Goal: Information Seeking & Learning: Learn about a topic

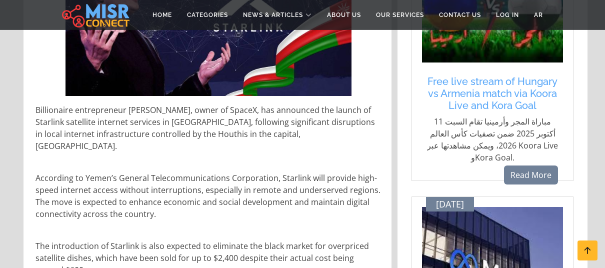
scroll to position [338, 0]
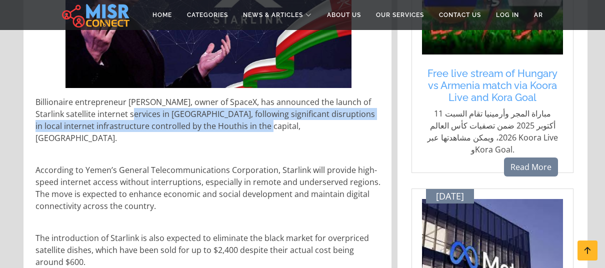
drag, startPoint x: 117, startPoint y: 89, endPoint x: 276, endPoint y: 101, distance: 159.5
click at [276, 101] on p "Billionaire entrepreneur [PERSON_NAME], owner of SpaceX, has announced the laun…" at bounding box center [209, 120] width 346 height 48
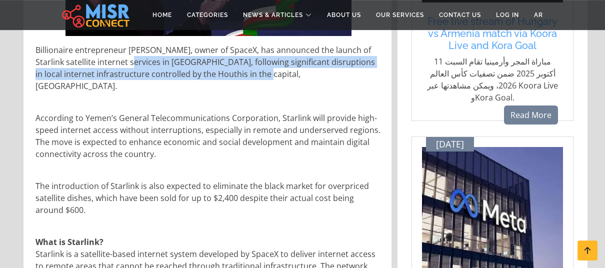
scroll to position [405, 0]
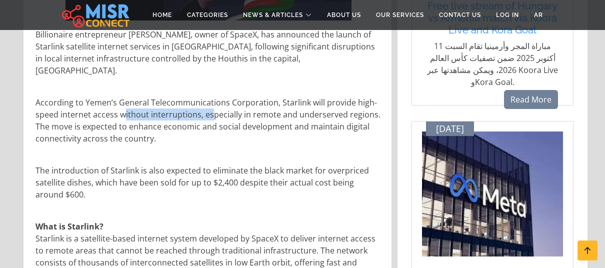
drag, startPoint x: 125, startPoint y: 80, endPoint x: 212, endPoint y: 84, distance: 87.6
click at [211, 97] on p "According to Yemen’s General Telecommunications Corporation, Starlink will prov…" at bounding box center [209, 121] width 346 height 48
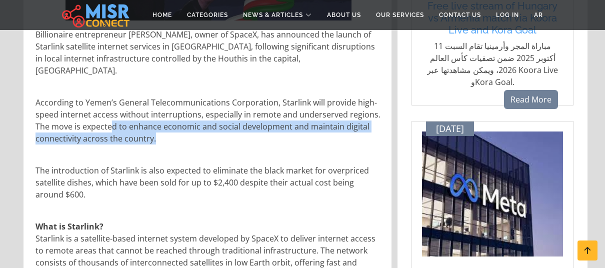
drag, startPoint x: 113, startPoint y: 93, endPoint x: 317, endPoint y: 100, distance: 204.6
click at [317, 100] on p "According to Yemen’s General Telecommunications Corporation, Starlink will prov…" at bounding box center [209, 121] width 346 height 48
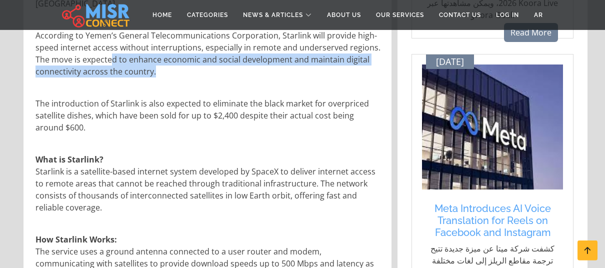
scroll to position [473, 0]
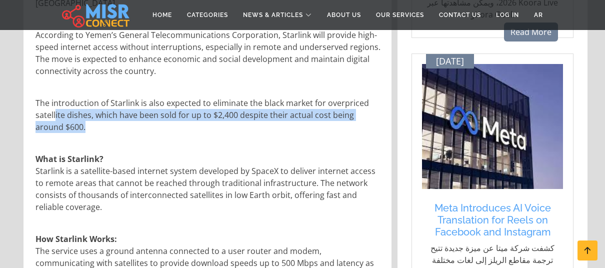
drag, startPoint x: 56, startPoint y: 79, endPoint x: 205, endPoint y: 88, distance: 149.8
click at [205, 97] on p "The introduction of Starlink is also expected to eliminate the black market for…" at bounding box center [209, 115] width 346 height 36
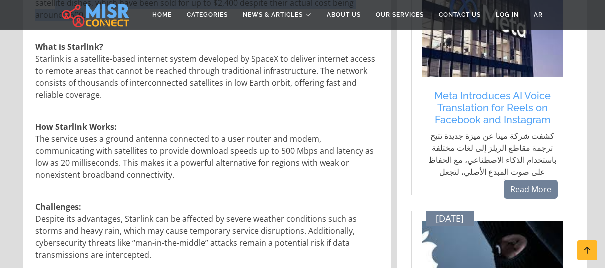
scroll to position [540, 0]
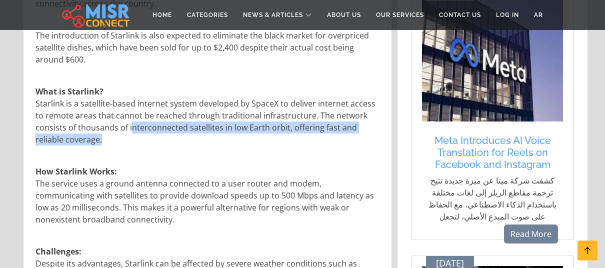
drag, startPoint x: 130, startPoint y: 92, endPoint x: 370, endPoint y: 105, distance: 239.9
click at [370, 105] on p "What is Starlink? Starlink is a satellite-based internet system developed by Sp…" at bounding box center [209, 116] width 346 height 60
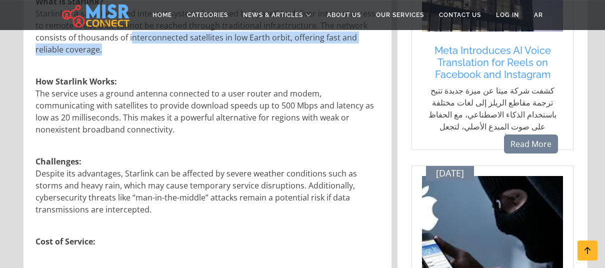
scroll to position [675, 0]
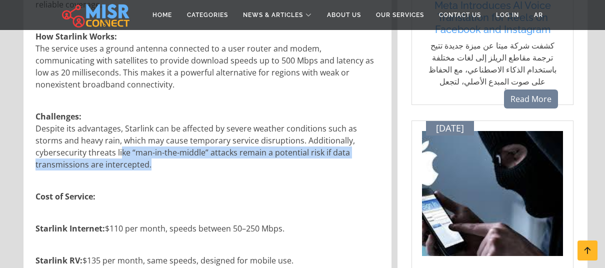
drag, startPoint x: 70, startPoint y: 116, endPoint x: 267, endPoint y: 125, distance: 197.8
click at [267, 125] on p "Challenges: Despite its advantages, Starlink can be affected by severe weather …" at bounding box center [209, 141] width 346 height 60
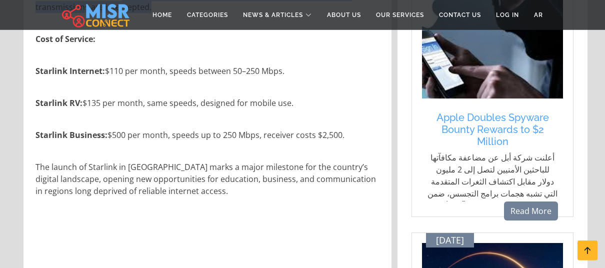
scroll to position [878, 0]
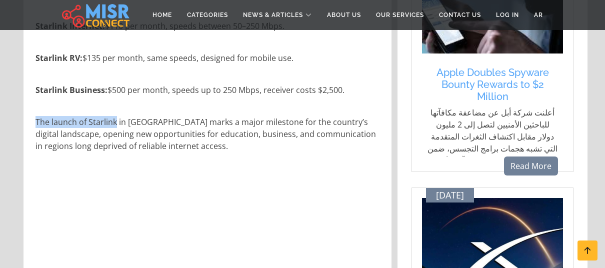
drag, startPoint x: 116, startPoint y: 83, endPoint x: 231, endPoint y: 122, distance: 121.0
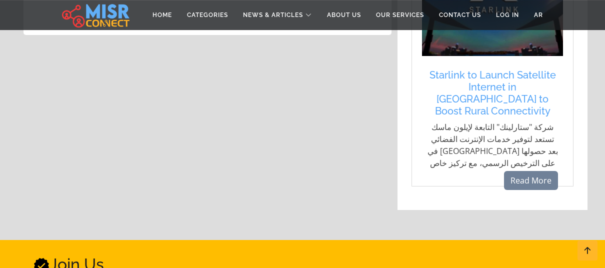
scroll to position [1148, 0]
